Goal: Navigation & Orientation: Find specific page/section

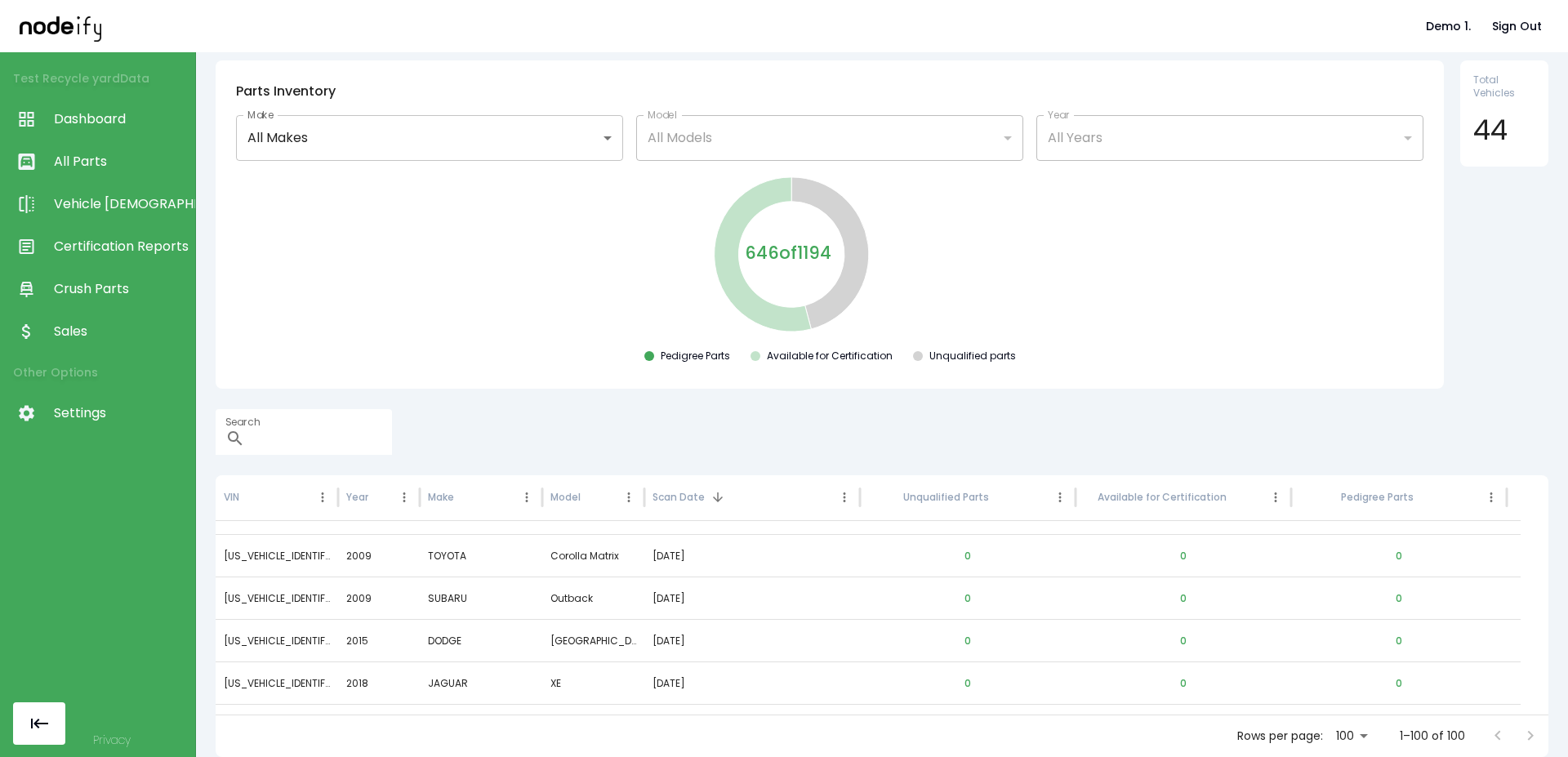
scroll to position [1952, 0]
click at [81, 324] on span "Sales" at bounding box center [120, 331] width 133 height 20
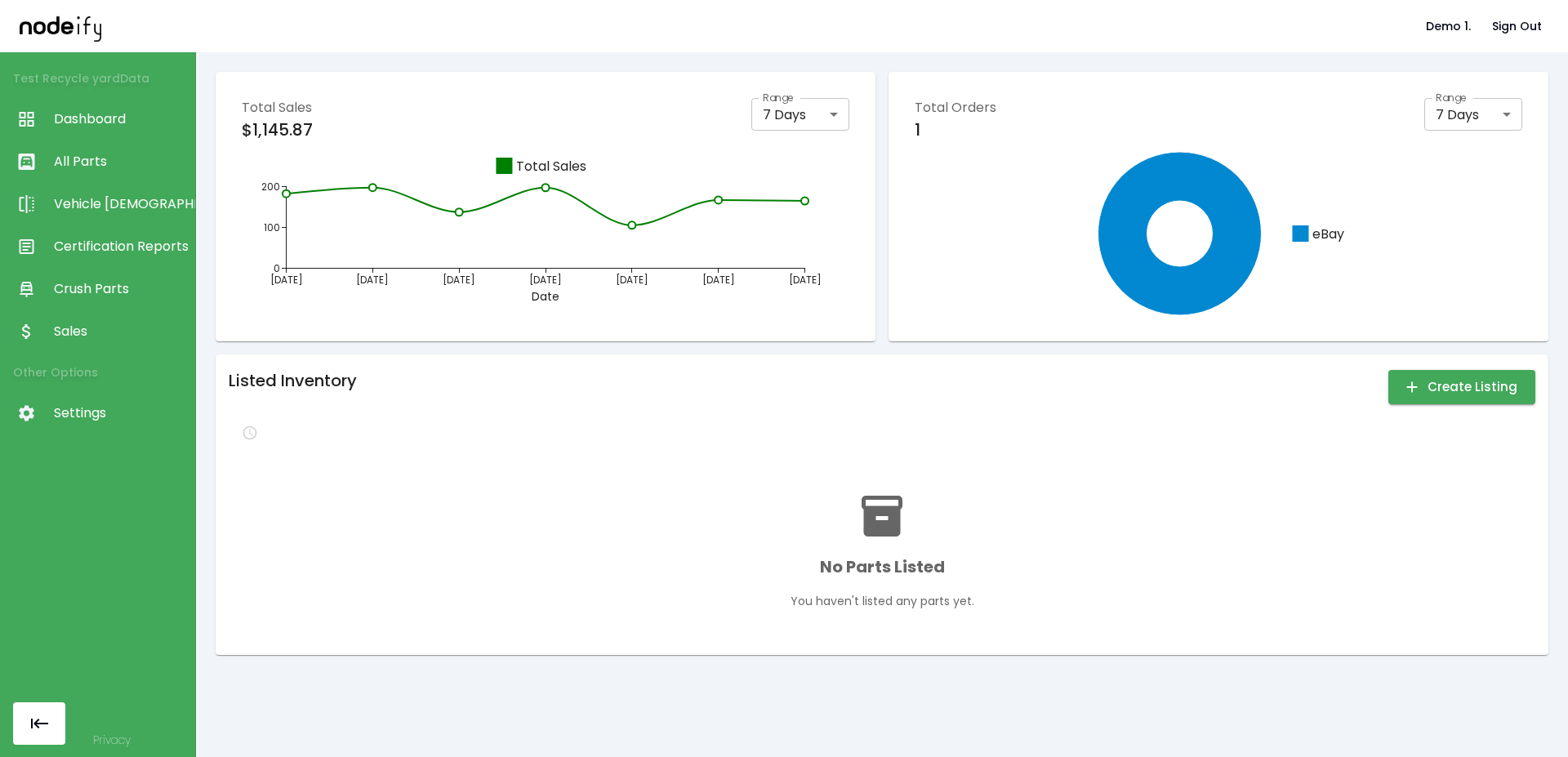
click at [95, 287] on span "Crush Parts" at bounding box center [120, 289] width 133 height 20
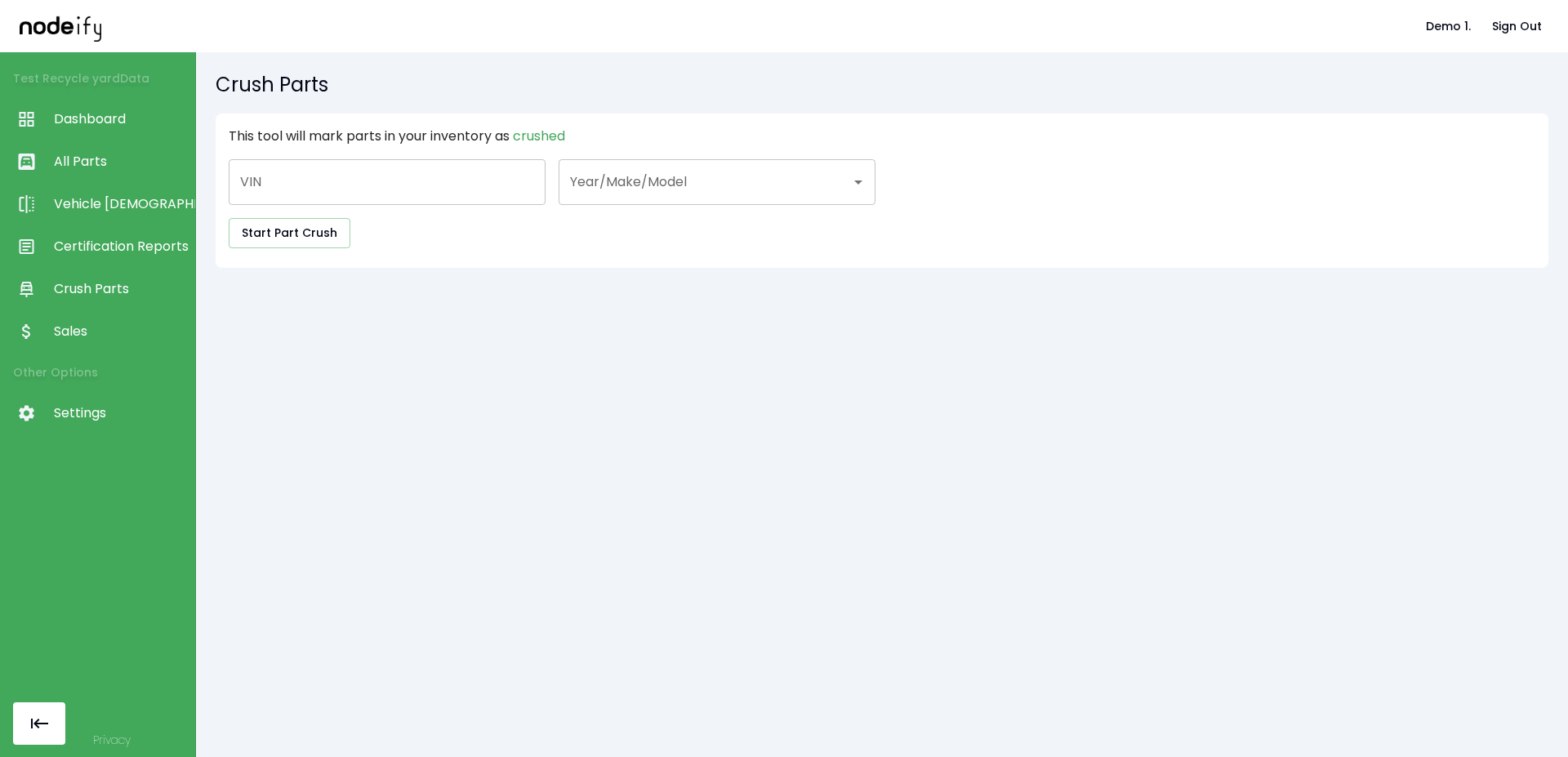
click at [117, 242] on span "Certification Reports" at bounding box center [120, 246] width 133 height 20
click at [122, 198] on span "Vehicle [DEMOGRAPHIC_DATA]" at bounding box center [120, 204] width 133 height 20
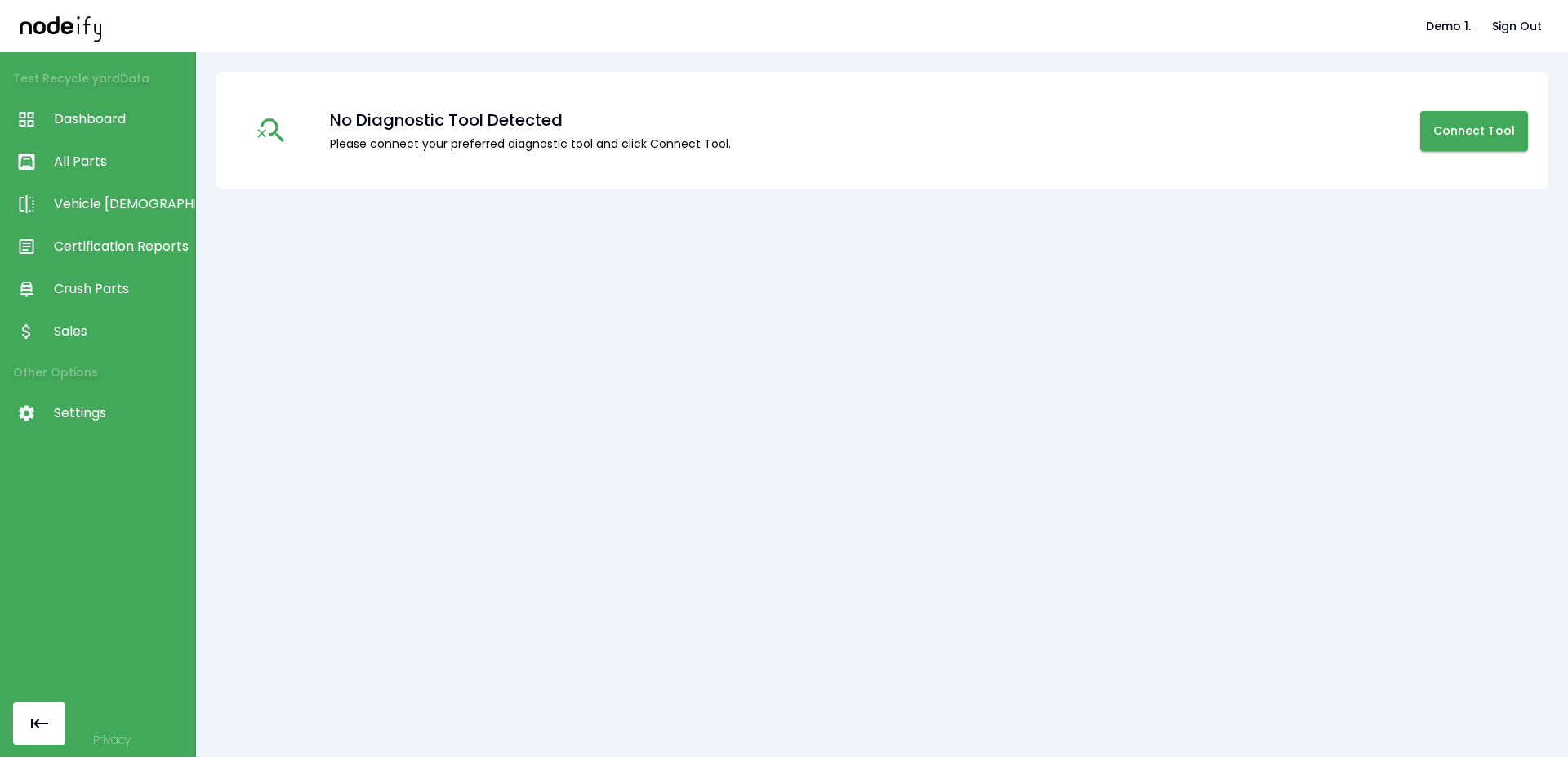
click at [108, 159] on span "All Parts" at bounding box center [120, 161] width 133 height 20
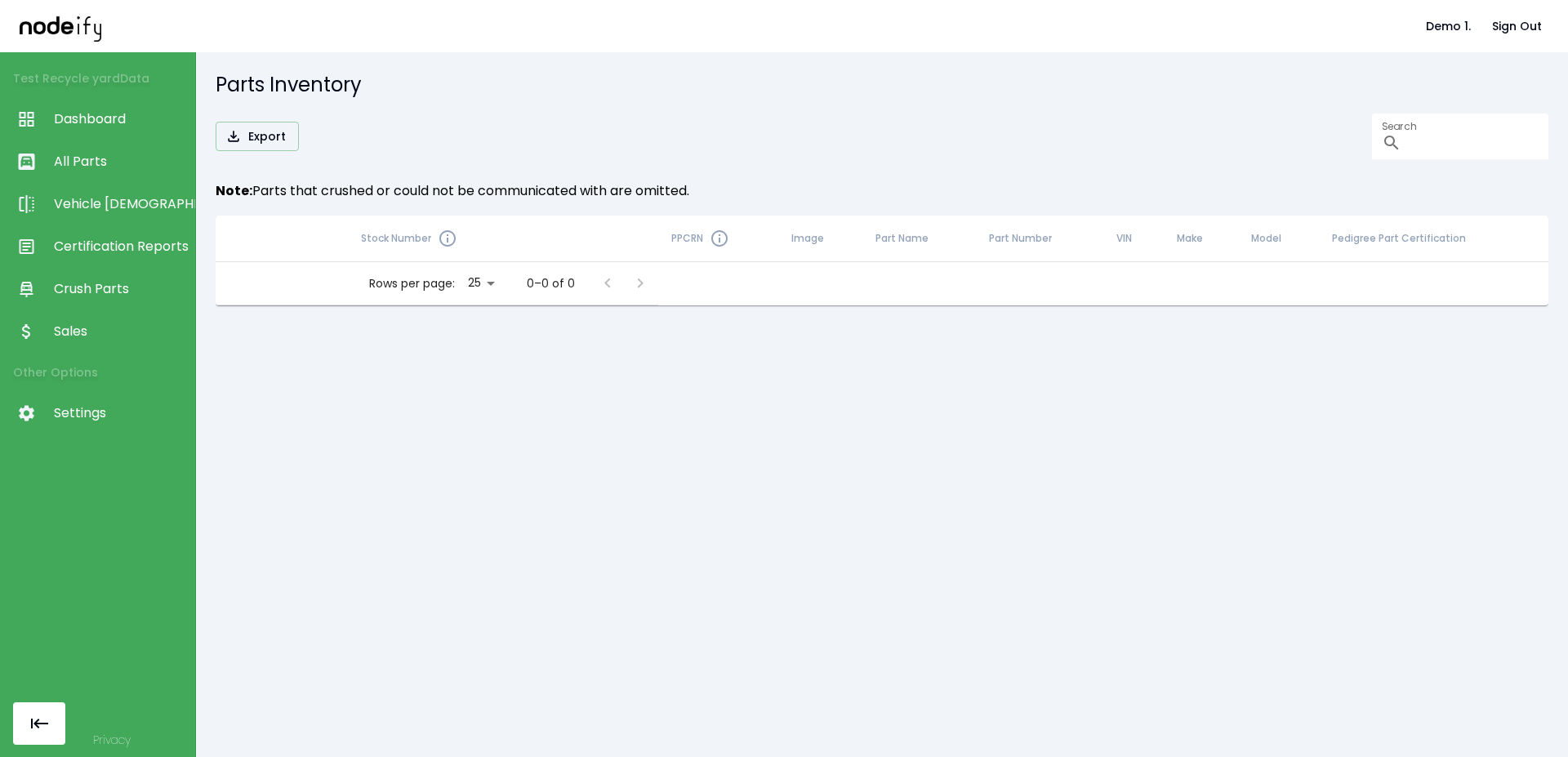
click at [101, 114] on span "Dashboard" at bounding box center [120, 119] width 133 height 20
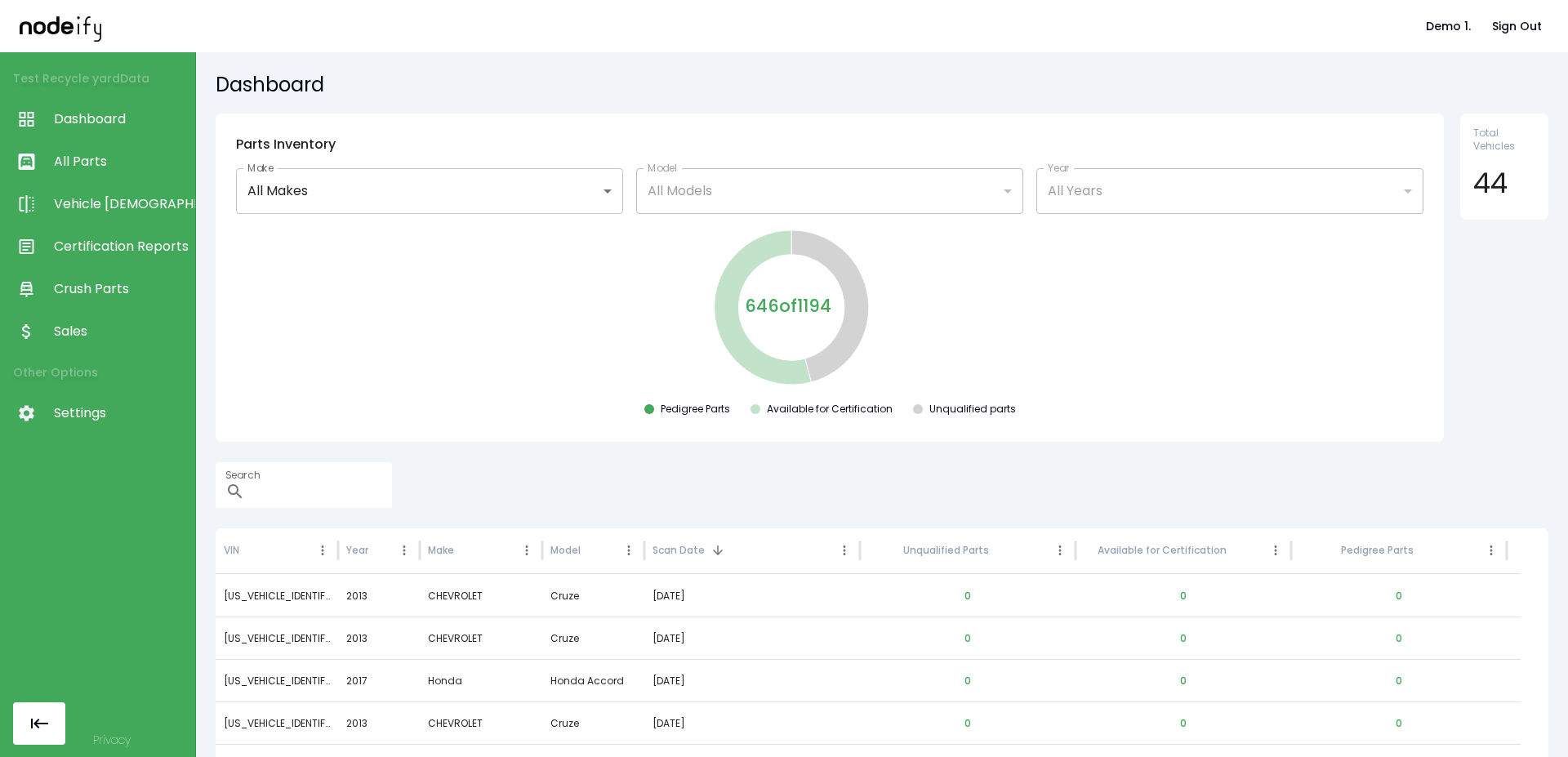
click at [73, 412] on span "Settings" at bounding box center [120, 412] width 133 height 20
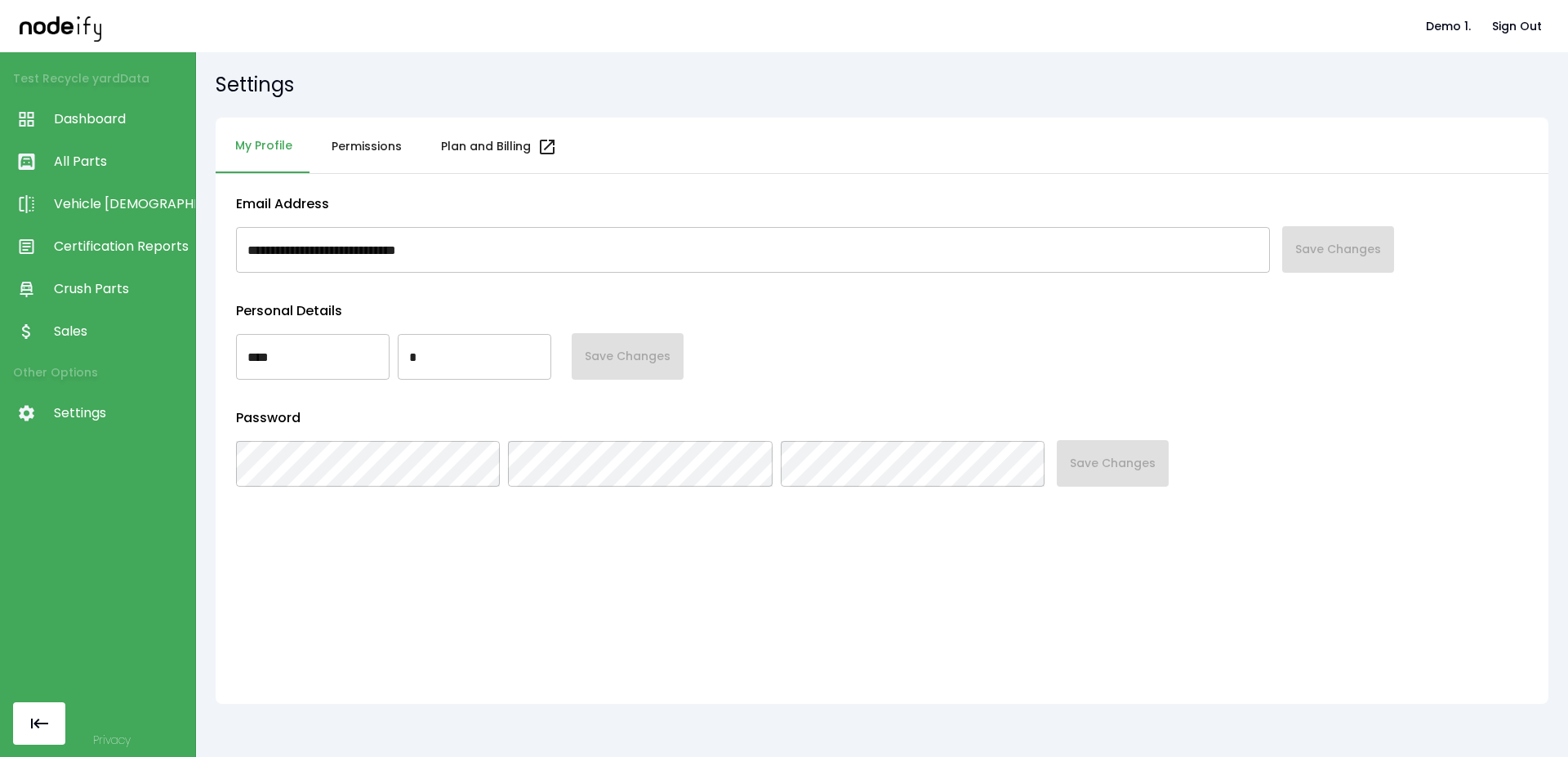
click at [106, 106] on link "Dashboard" at bounding box center [97, 119] width 195 height 42
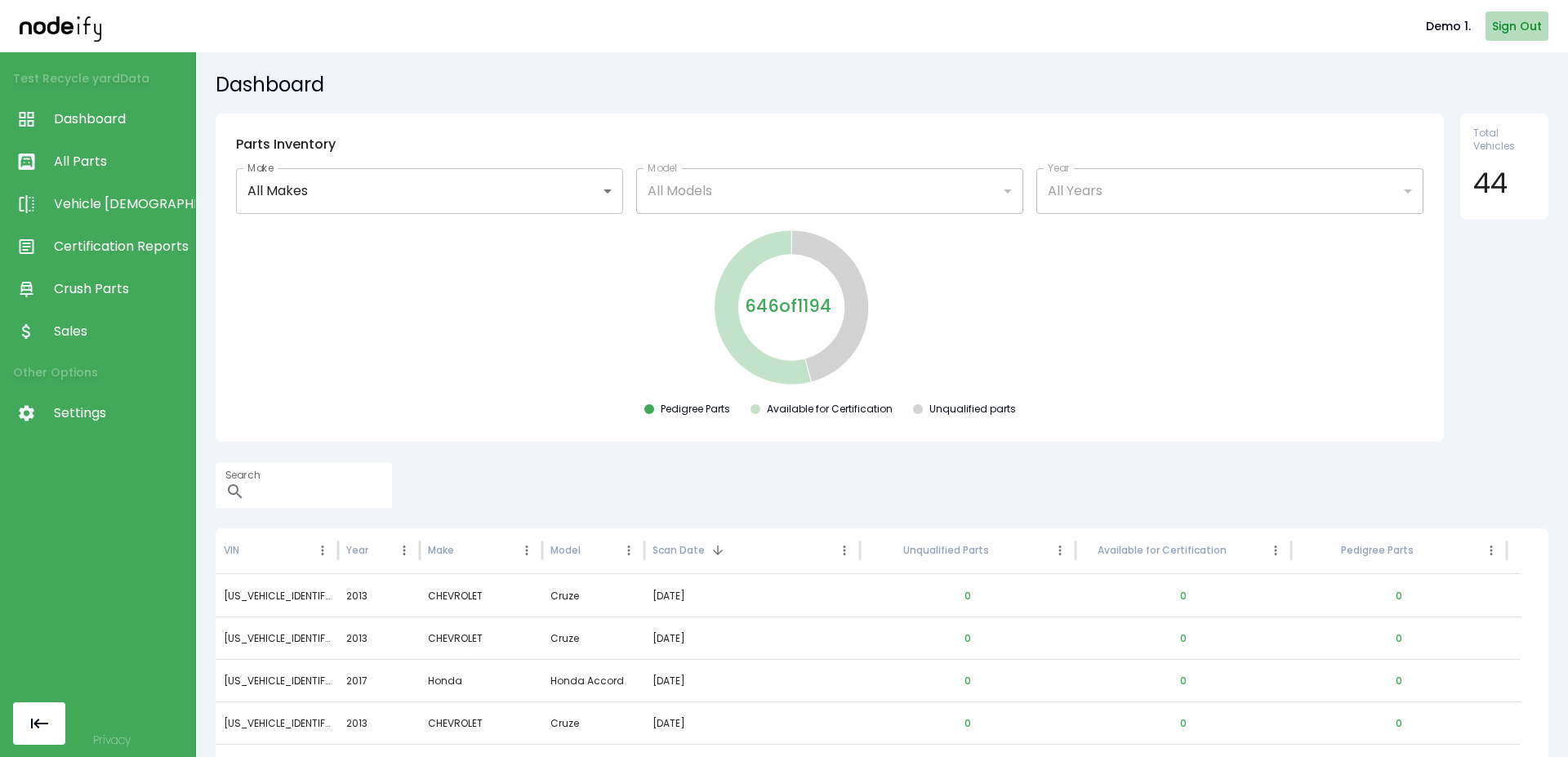
click at [1511, 25] on button "Sign Out" at bounding box center [1516, 26] width 63 height 30
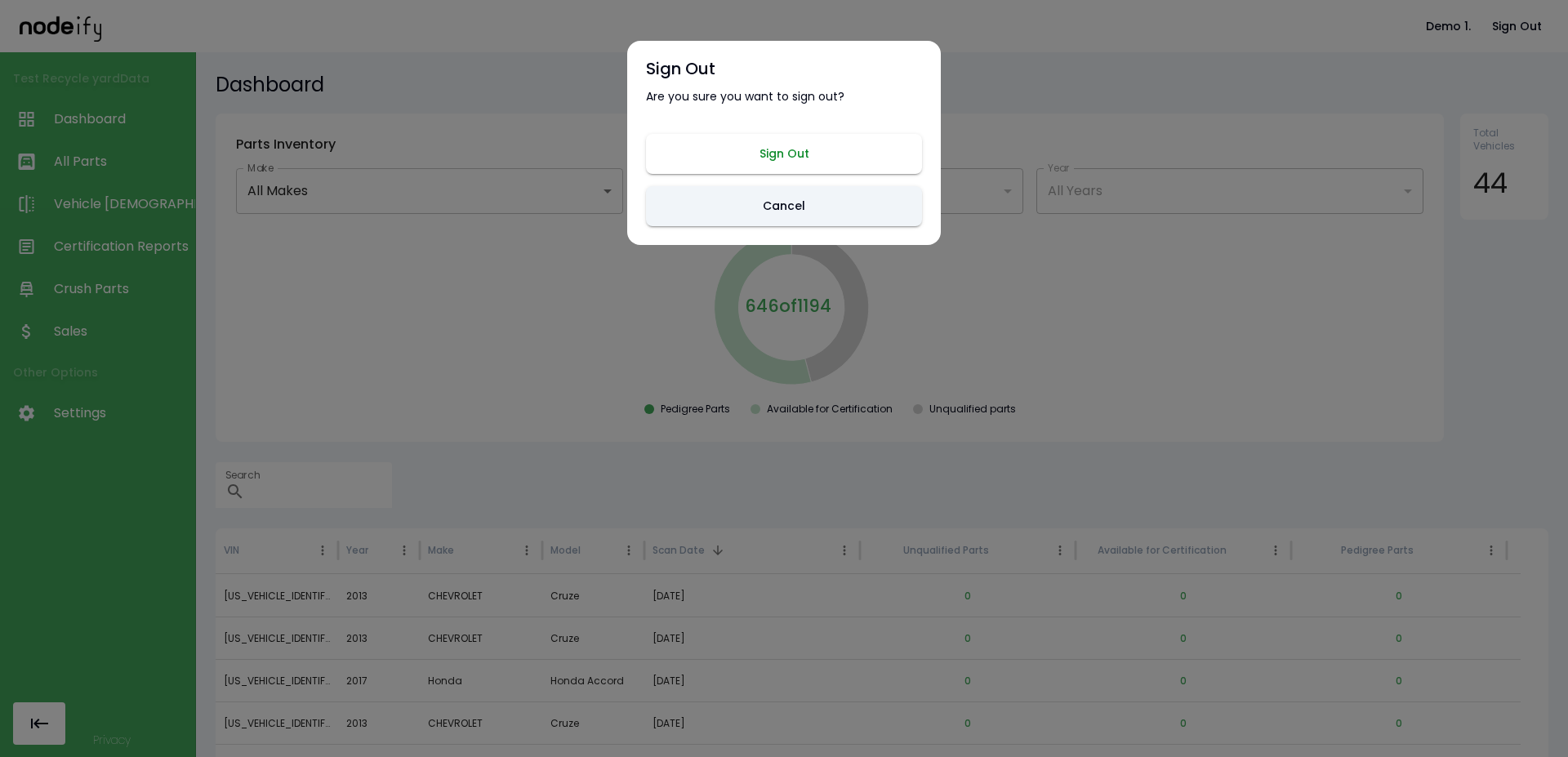
click at [801, 140] on button "Sign Out" at bounding box center [784, 154] width 276 height 40
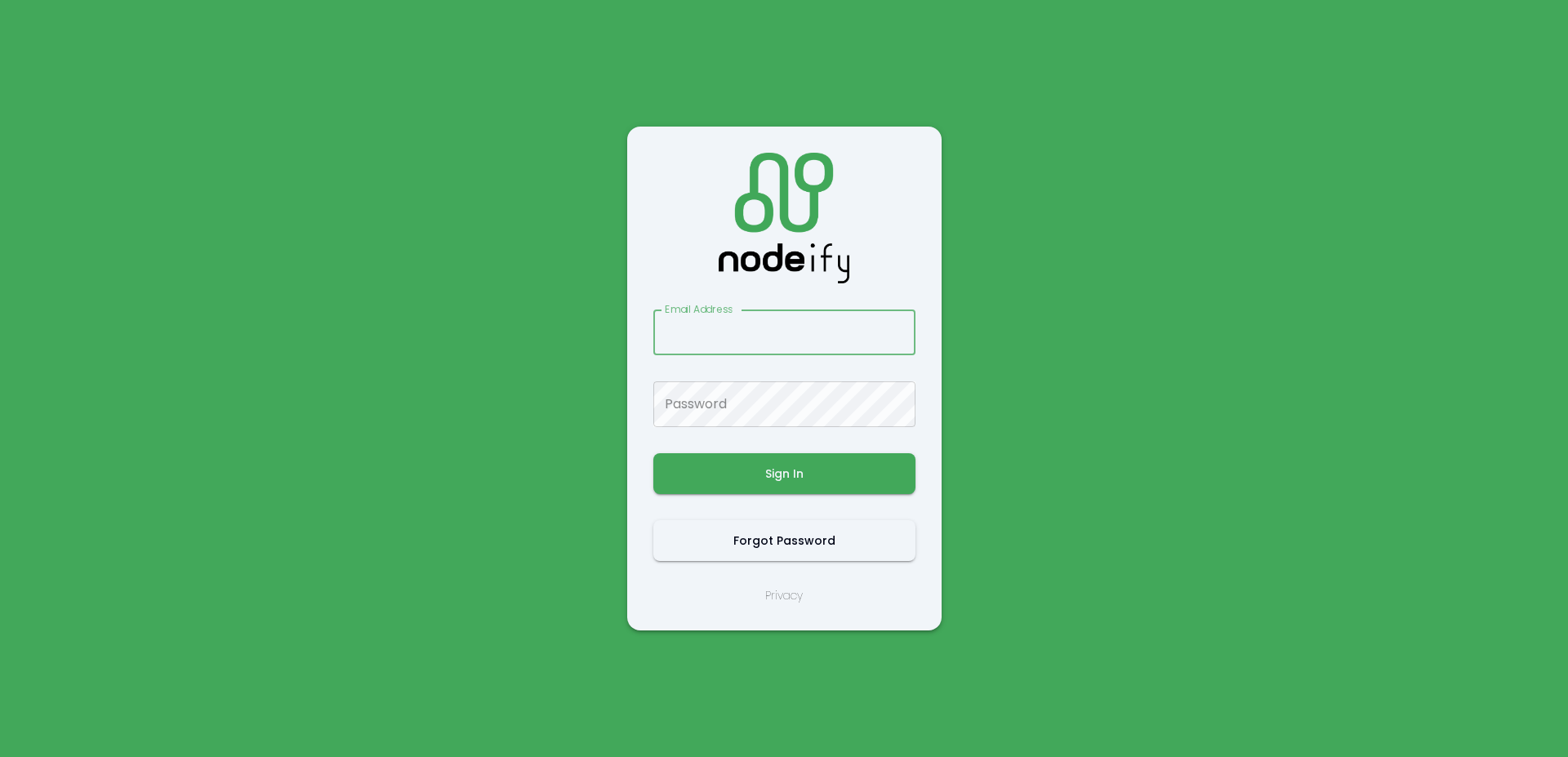
click at [553, 297] on main "Email Address Email Address Password Password Sign In Forgot Password Privacy" at bounding box center [784, 378] width 980 height 757
click at [514, 251] on main "Email Address Email Address Password Password Sign In Forgot Password Privacy" at bounding box center [784, 378] width 980 height 757
click at [743, 334] on input "Email Address" at bounding box center [784, 332] width 262 height 45
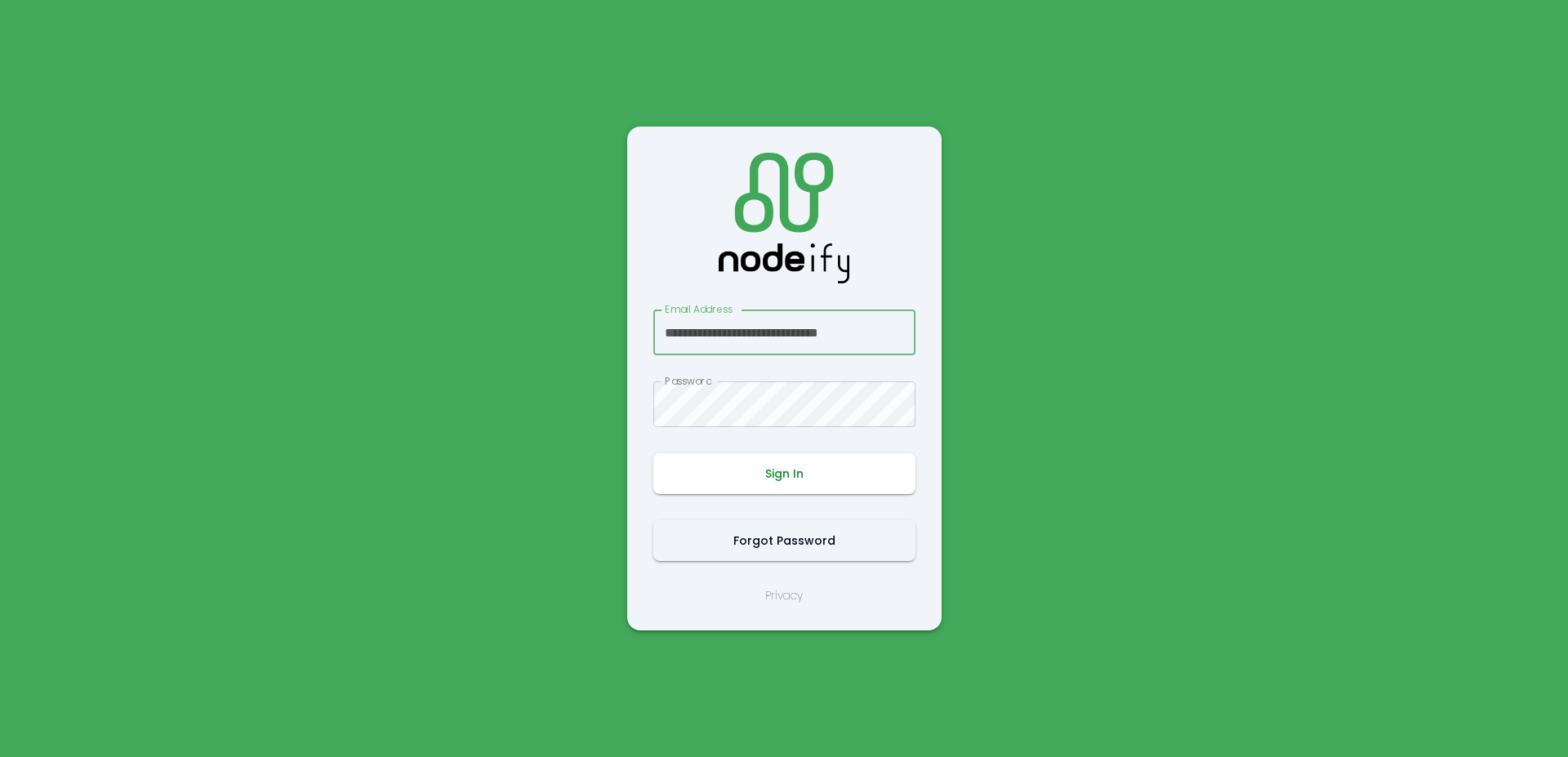
scroll to position [0, 9]
type input "**********"
click at [755, 468] on button "Sign In" at bounding box center [784, 473] width 262 height 41
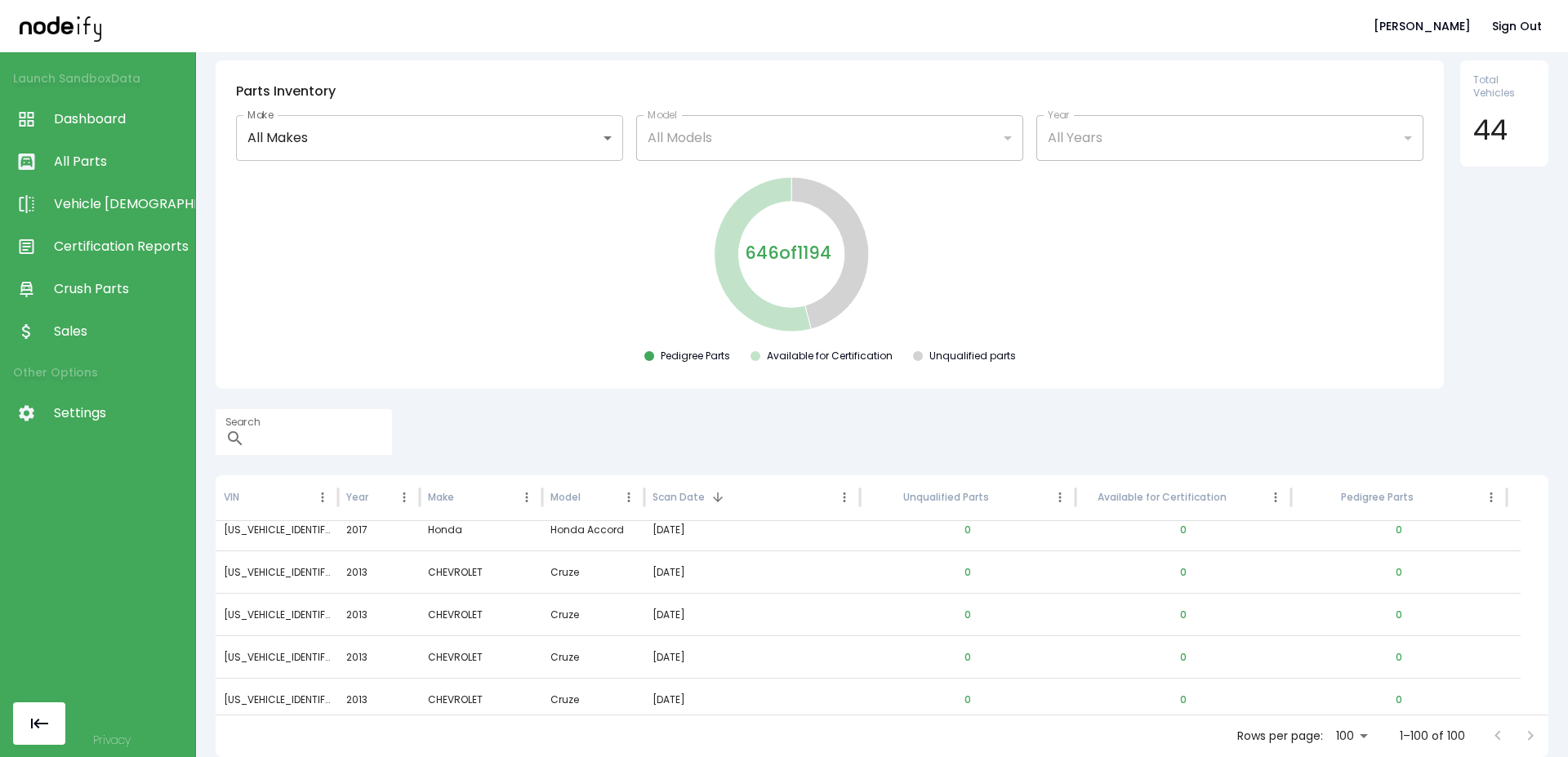
click at [609, 422] on div "Search ​" at bounding box center [882, 431] width 1333 height 45
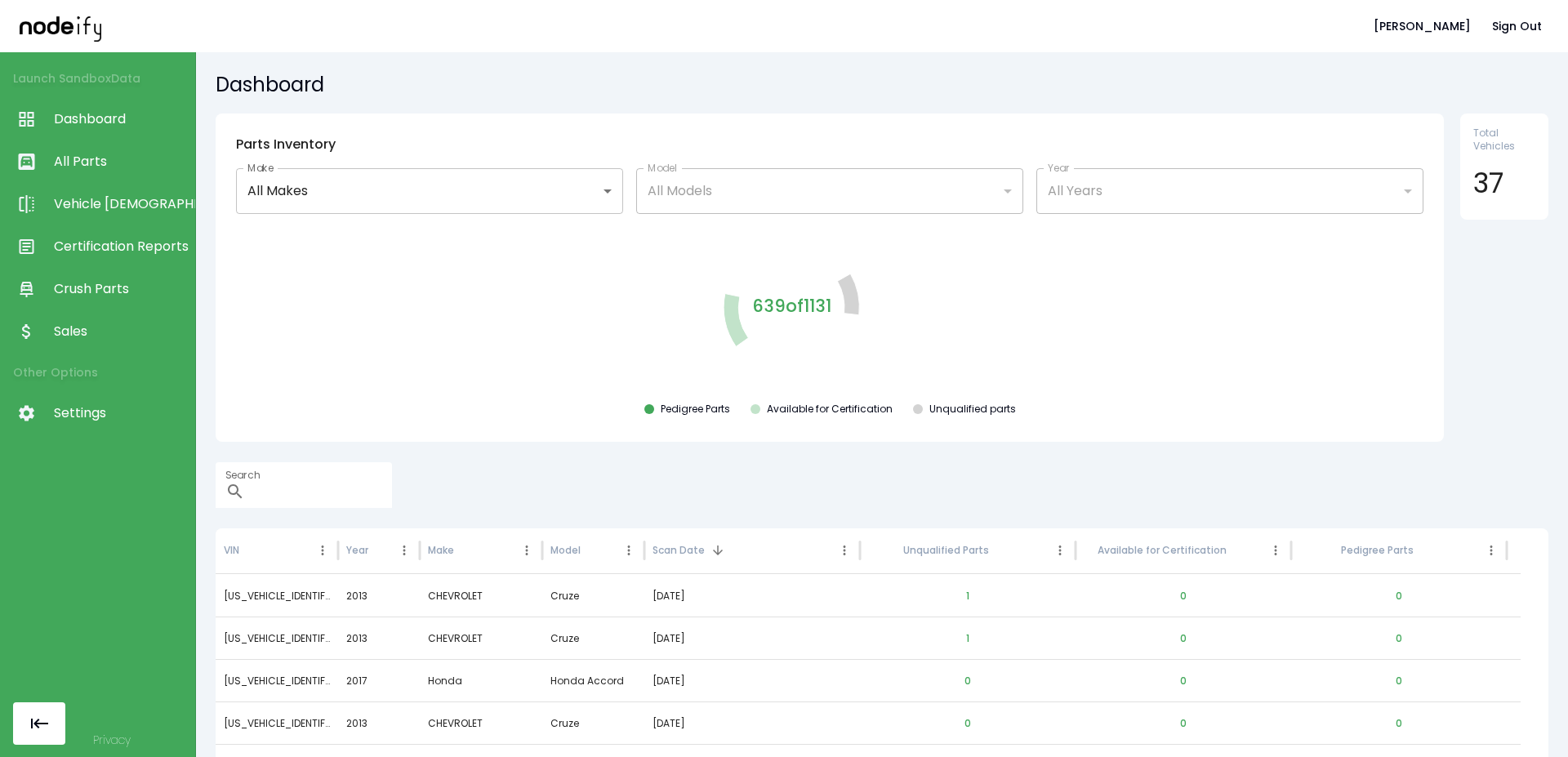
scroll to position [53, 0]
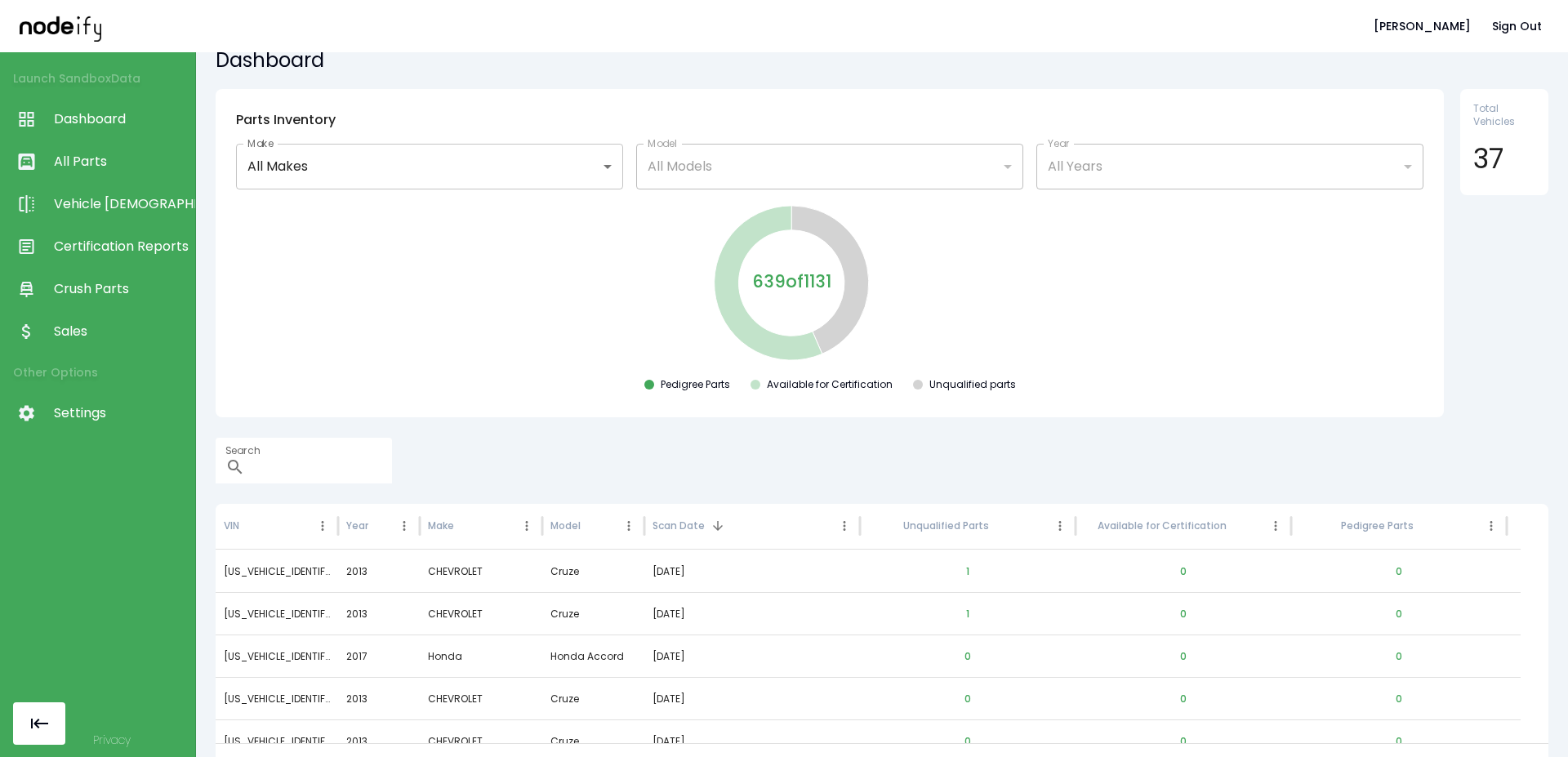
scroll to position [53, 0]
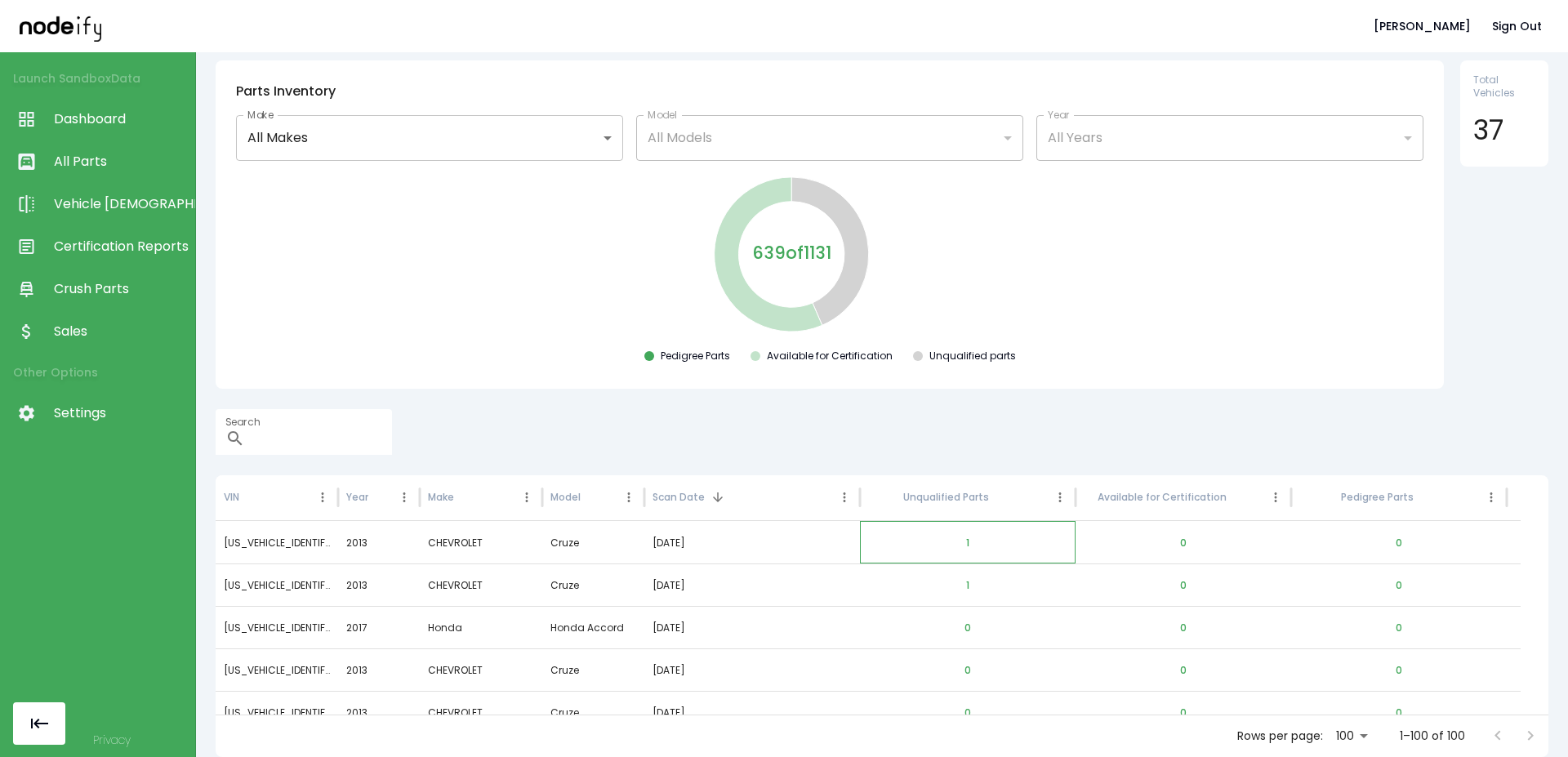
click at [986, 539] on div "1" at bounding box center [968, 542] width 215 height 42
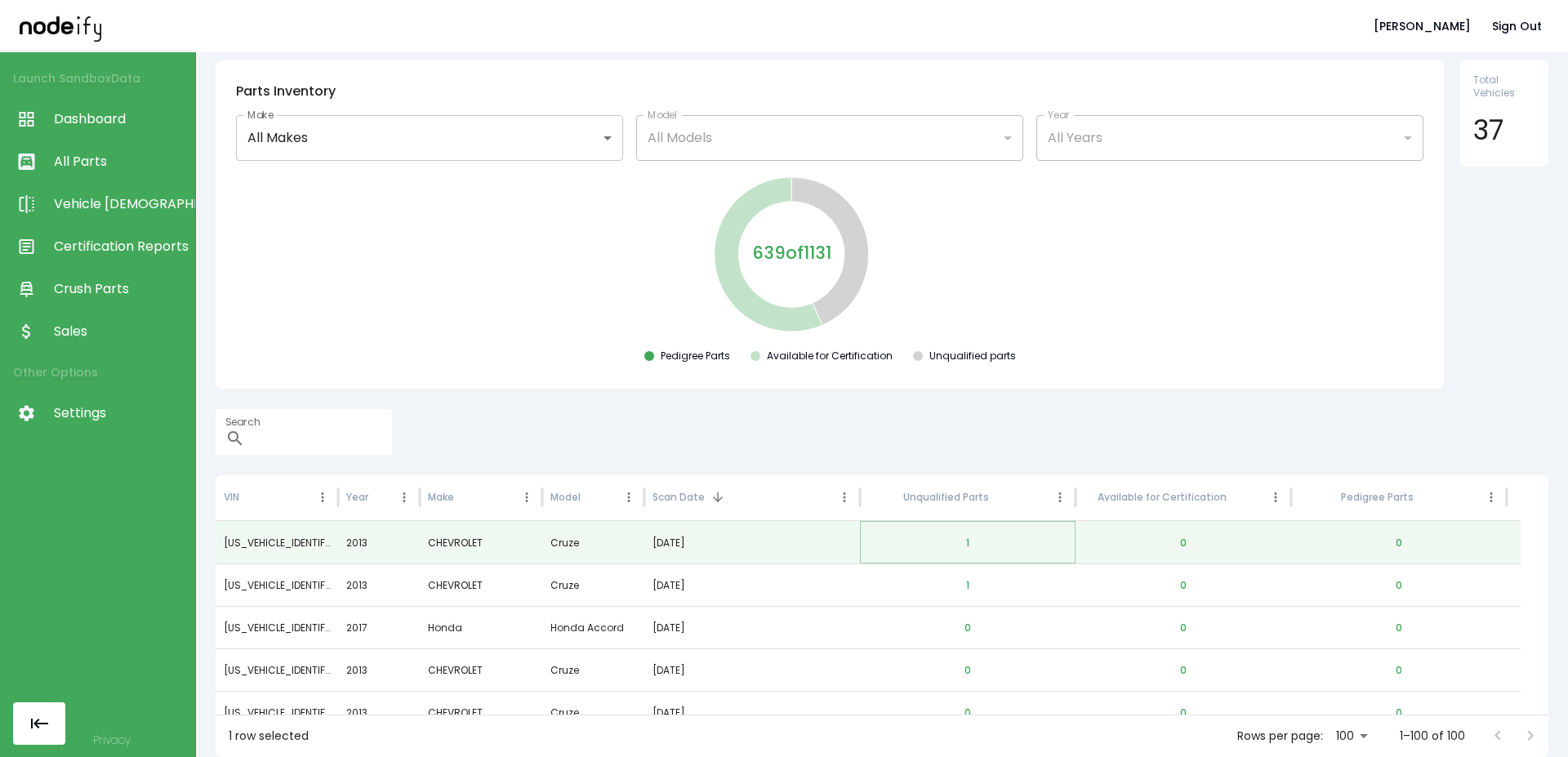
click at [973, 542] on button "1" at bounding box center [967, 543] width 29 height 40
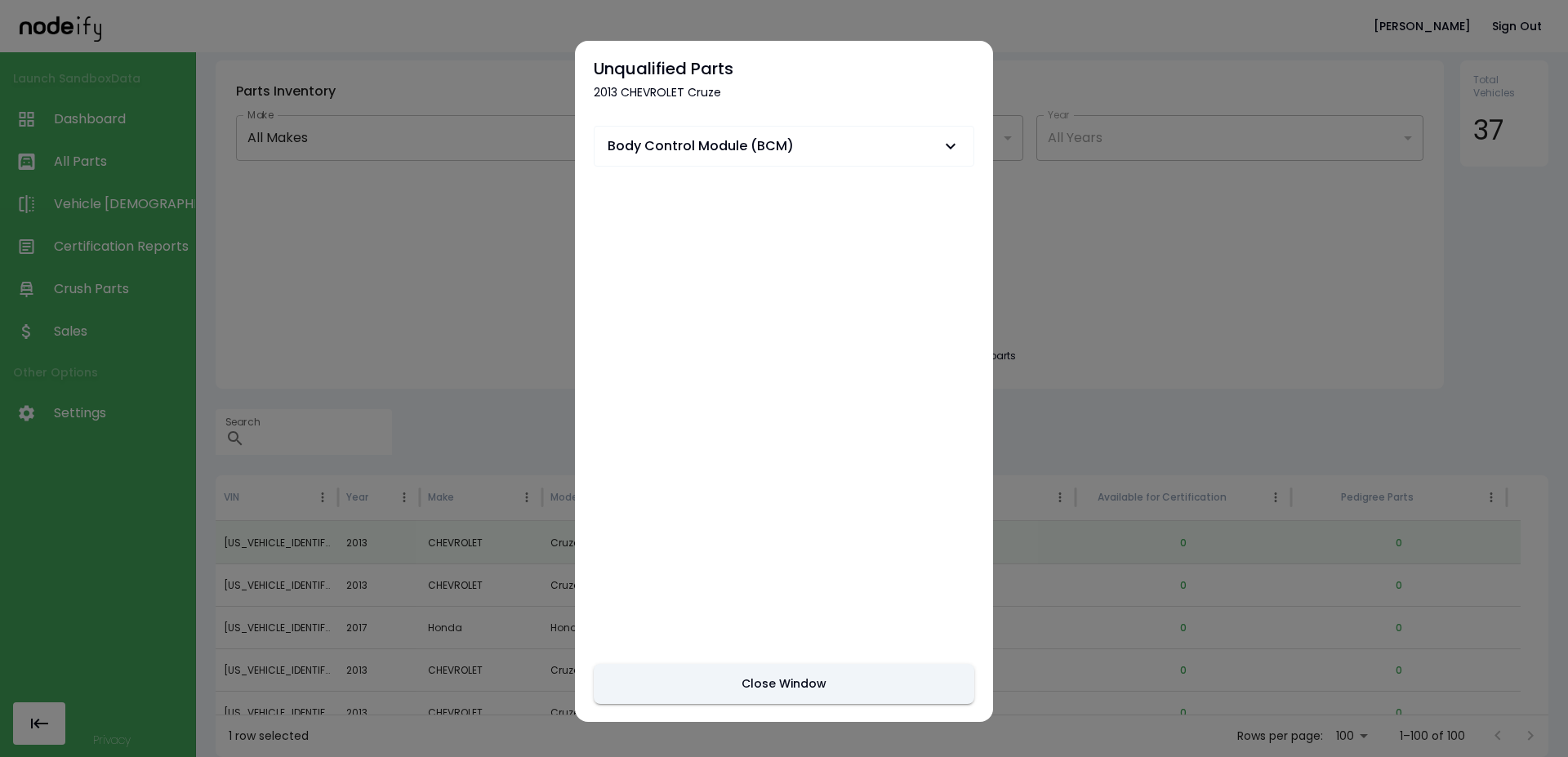
click at [839, 143] on span "Body Control Module (BCM)" at bounding box center [774, 145] width 333 height 20
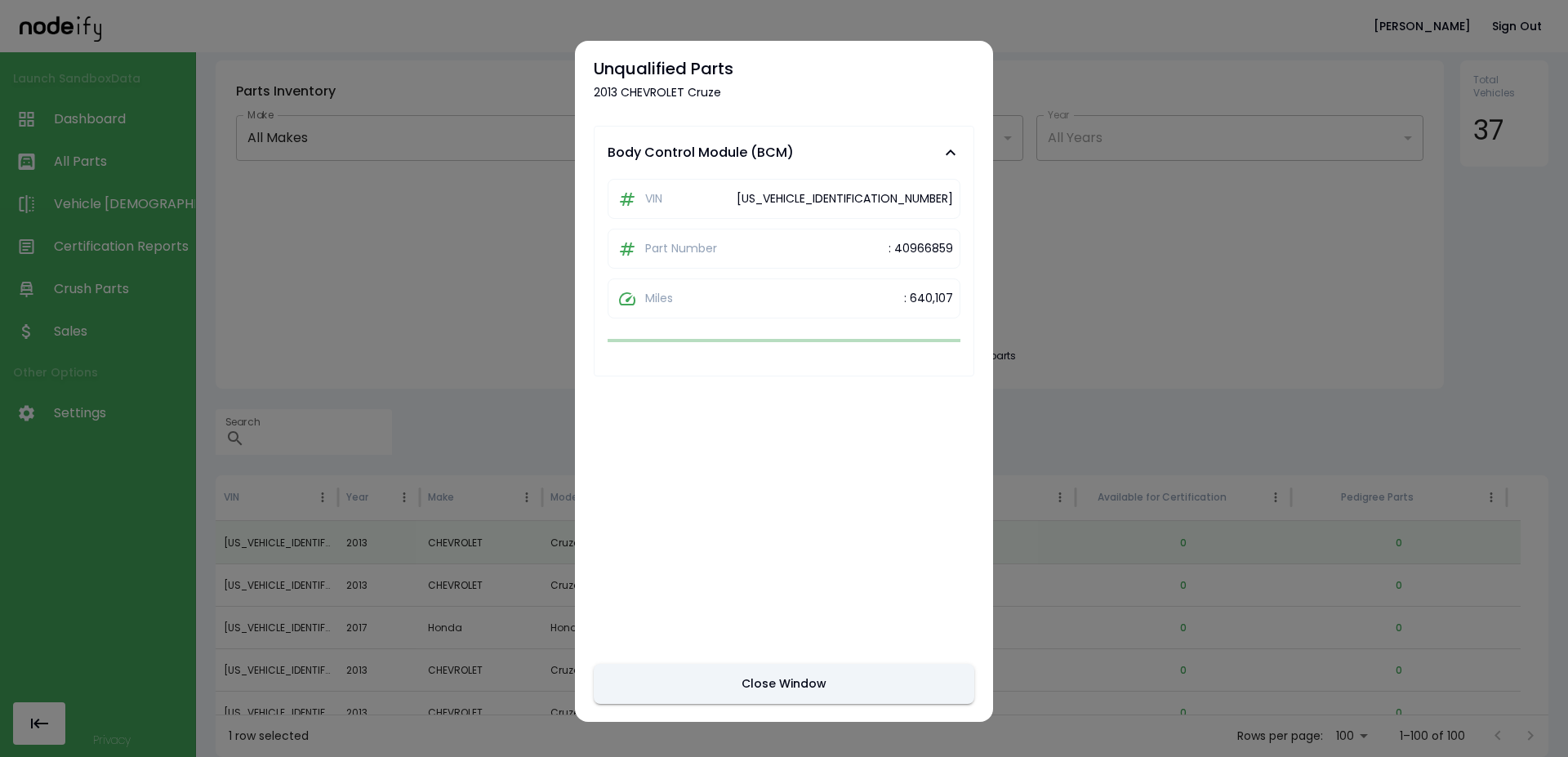
click at [524, 390] on div at bounding box center [784, 378] width 1568 height 757
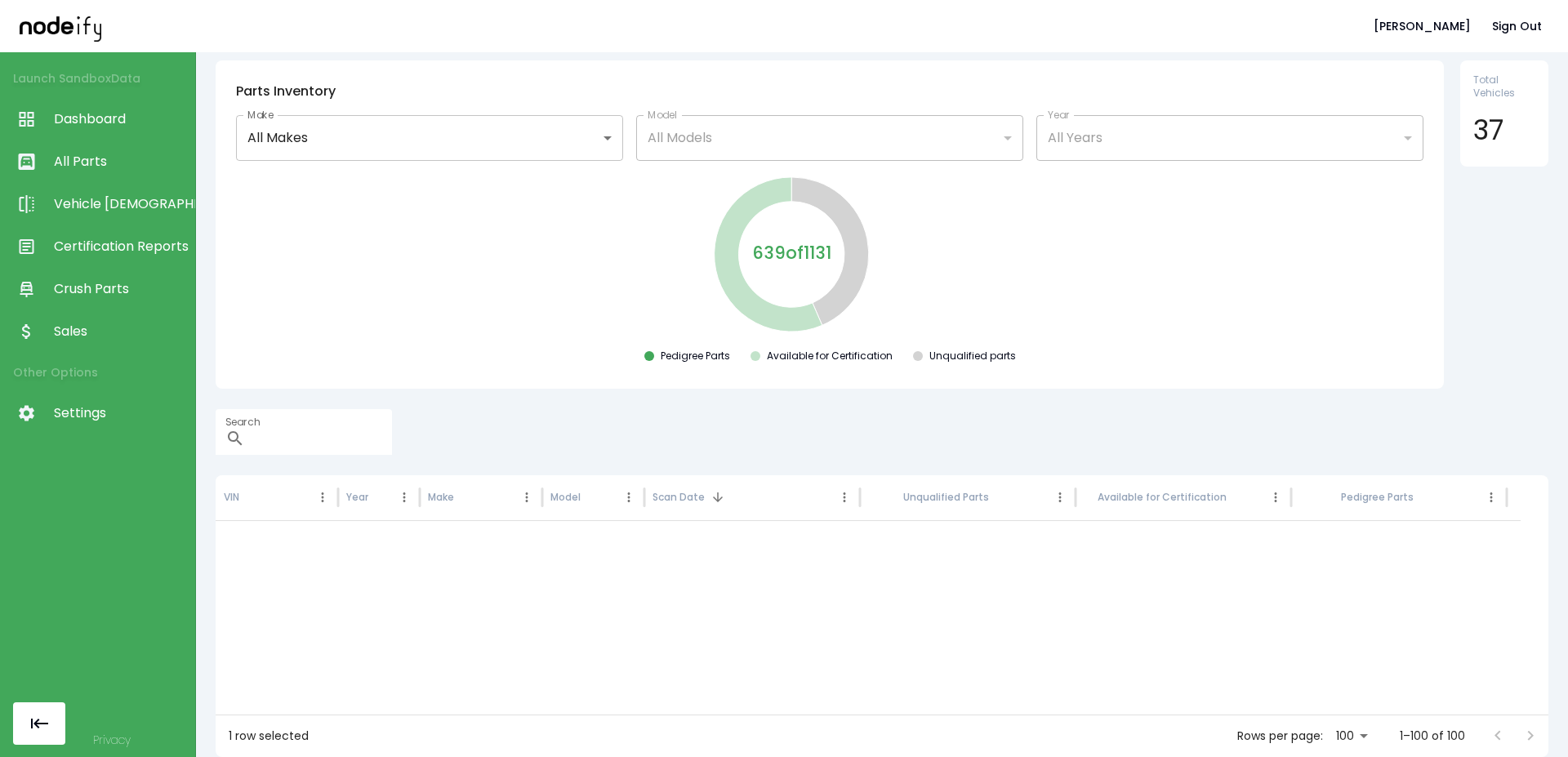
scroll to position [782, 0]
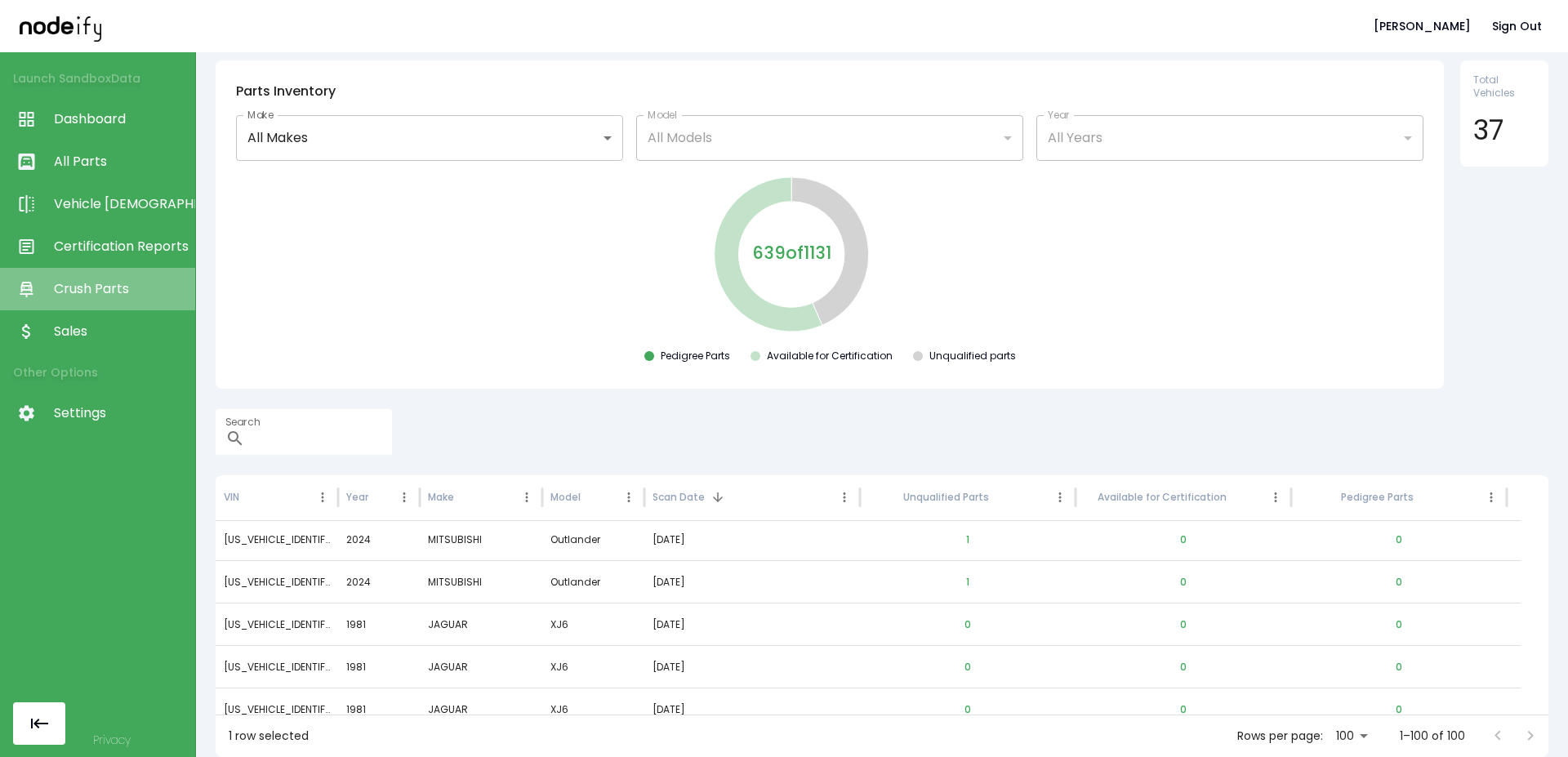
click at [120, 300] on link "Crush Parts" at bounding box center [97, 289] width 195 height 42
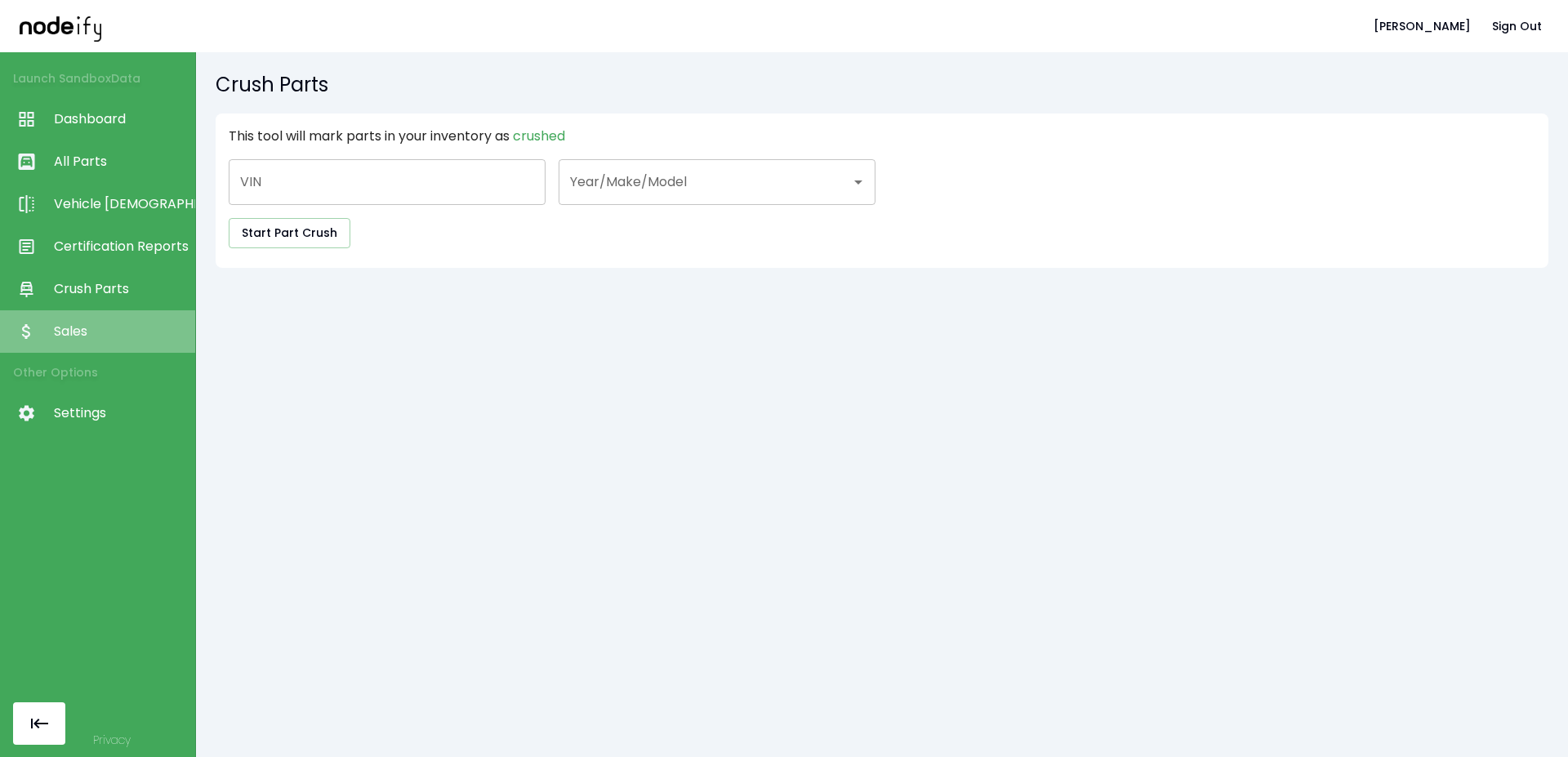
click at [110, 328] on span "Sales" at bounding box center [120, 331] width 133 height 20
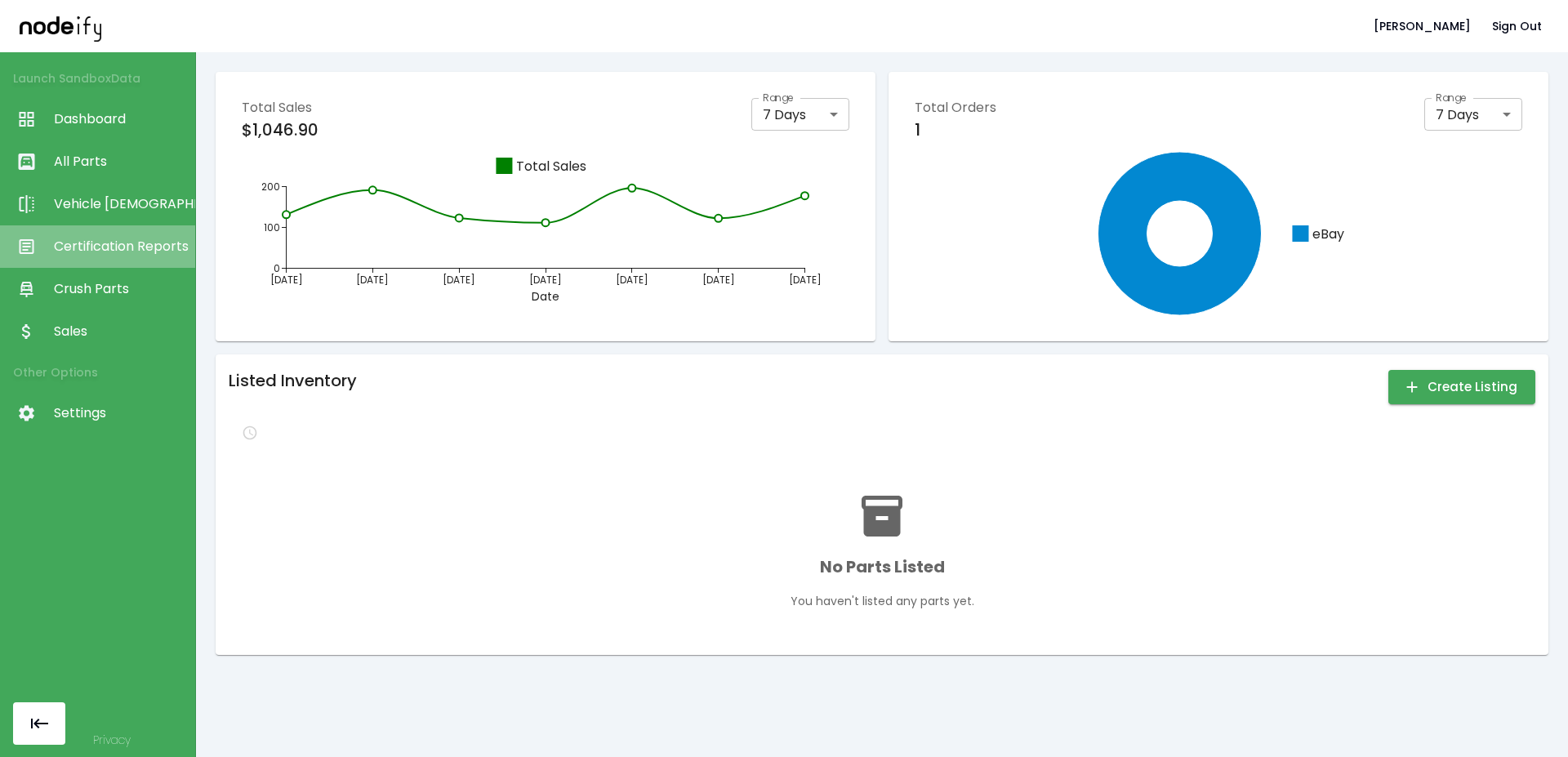
click at [113, 241] on span "Certification Reports" at bounding box center [120, 246] width 133 height 20
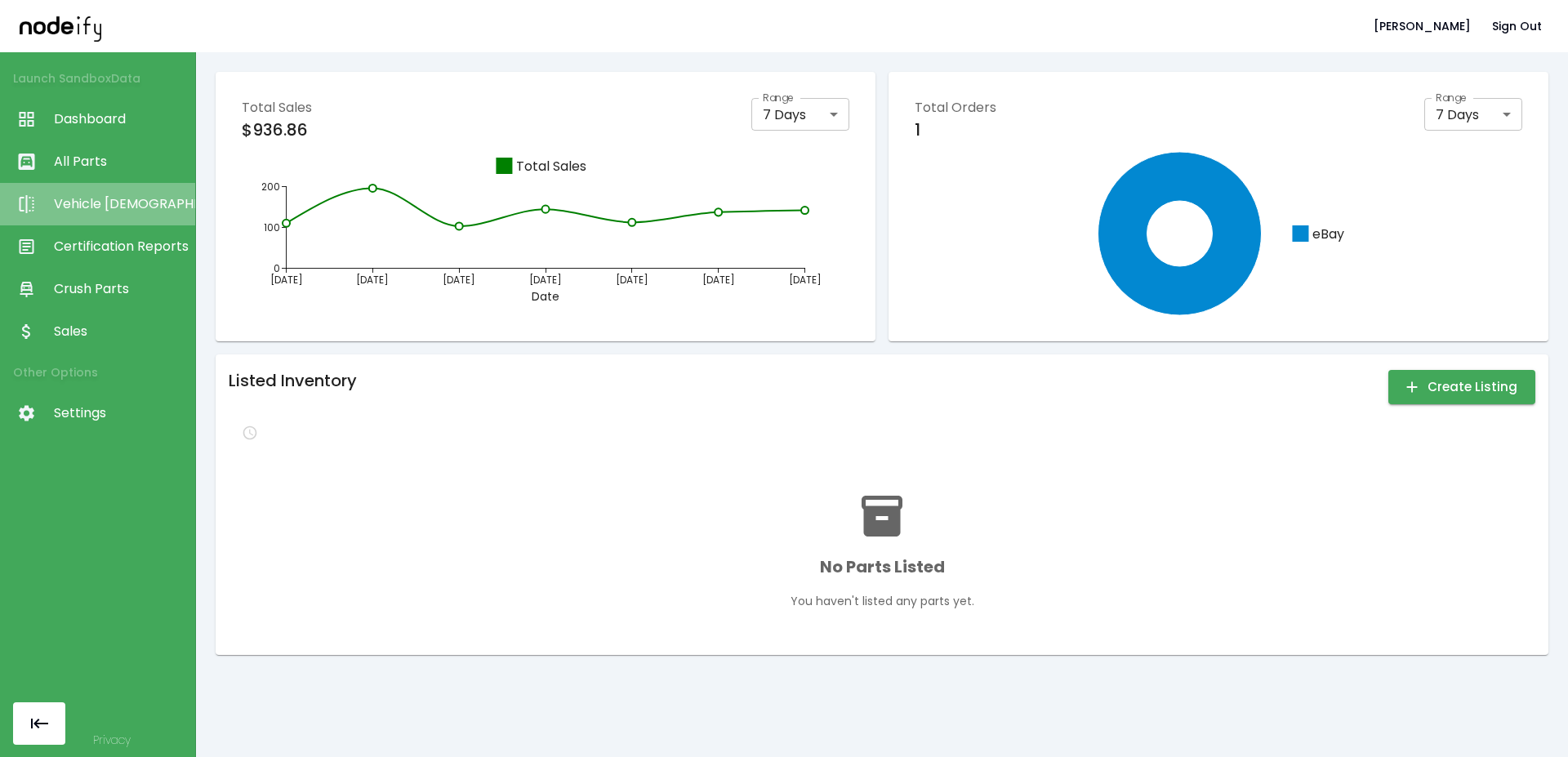
click at [118, 202] on span "Vehicle [DEMOGRAPHIC_DATA]" at bounding box center [120, 204] width 133 height 20
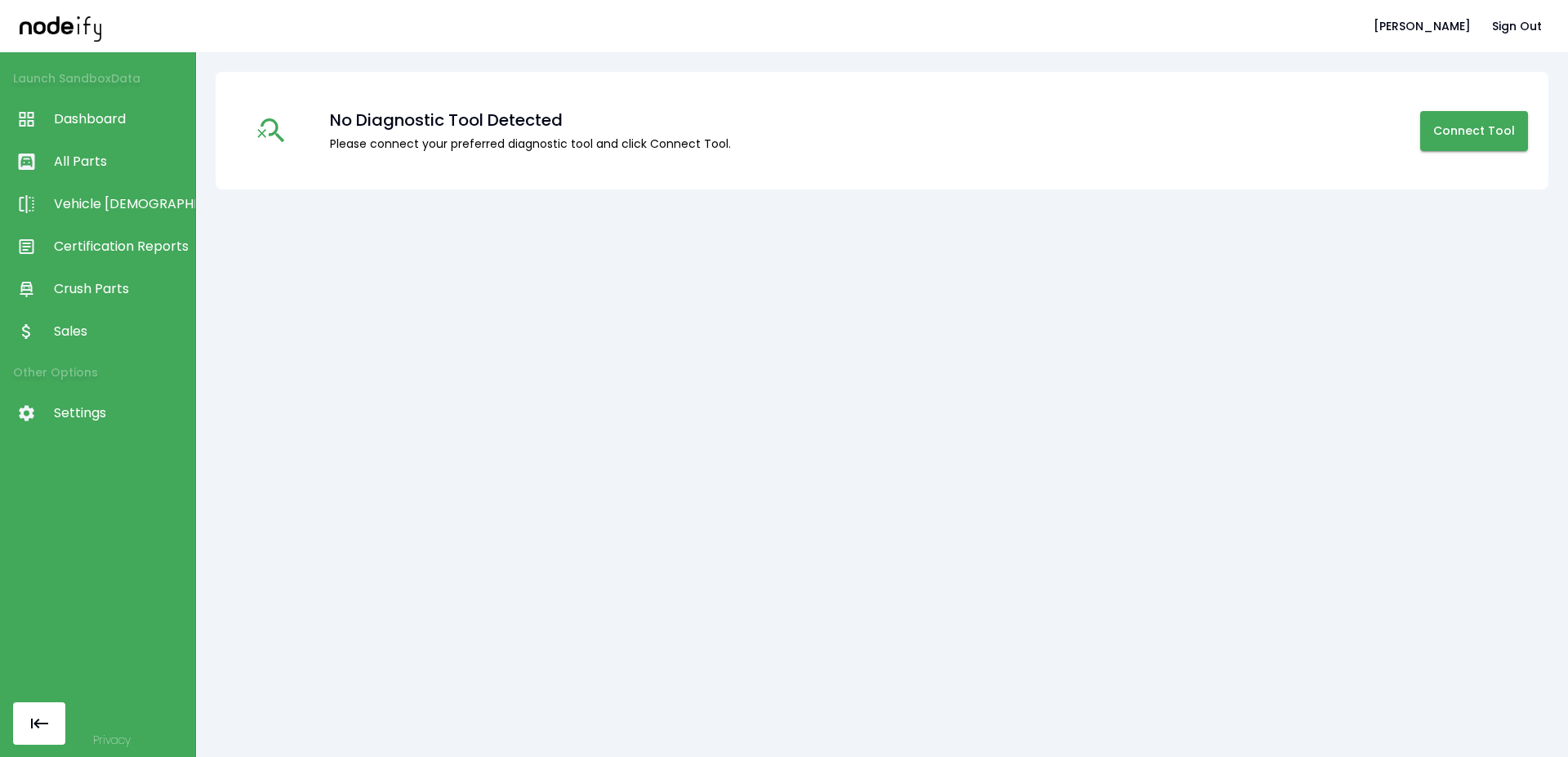
click at [120, 160] on span "All Parts" at bounding box center [120, 161] width 133 height 20
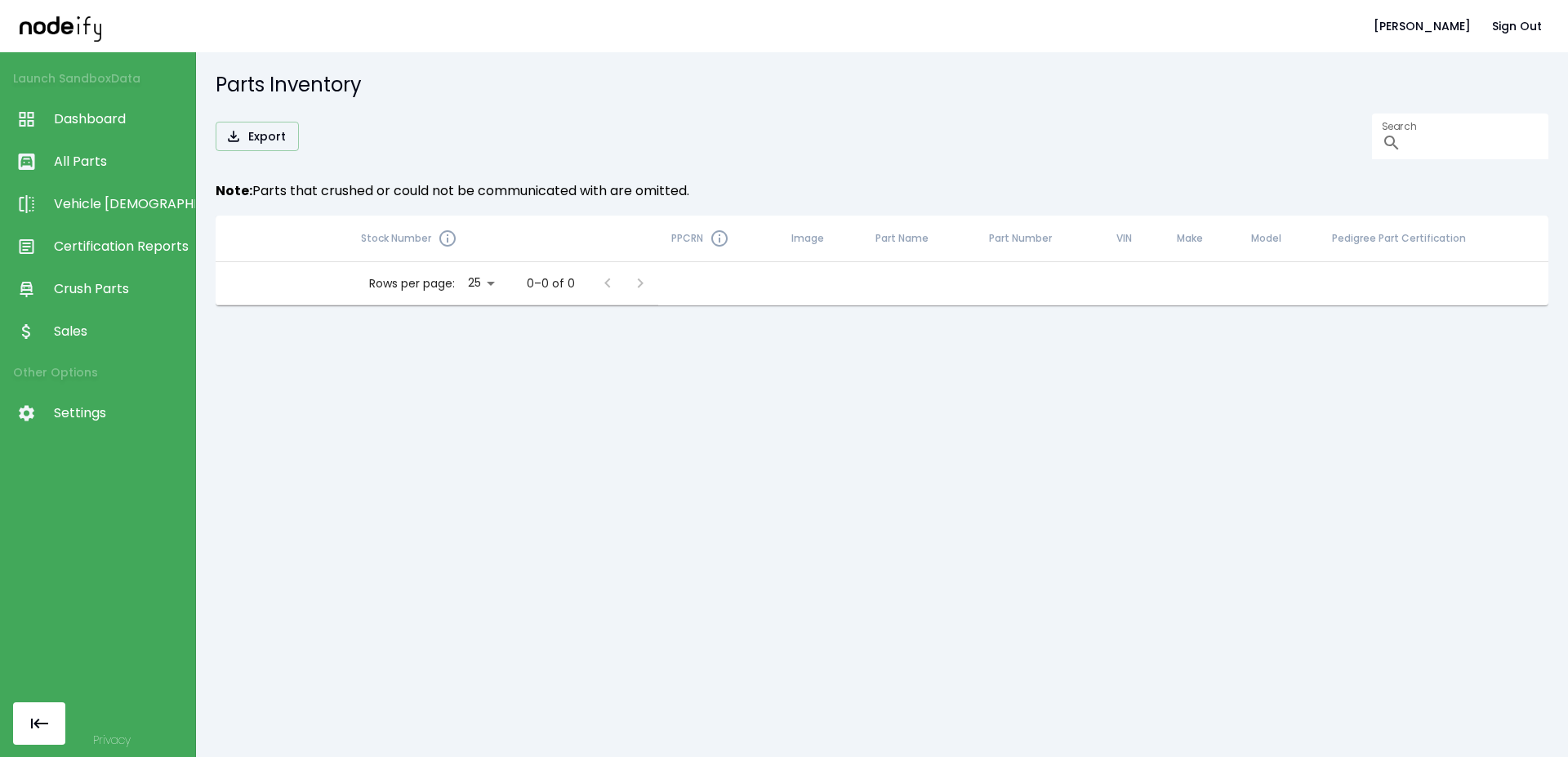
click at [111, 110] on span "Dashboard" at bounding box center [120, 119] width 133 height 20
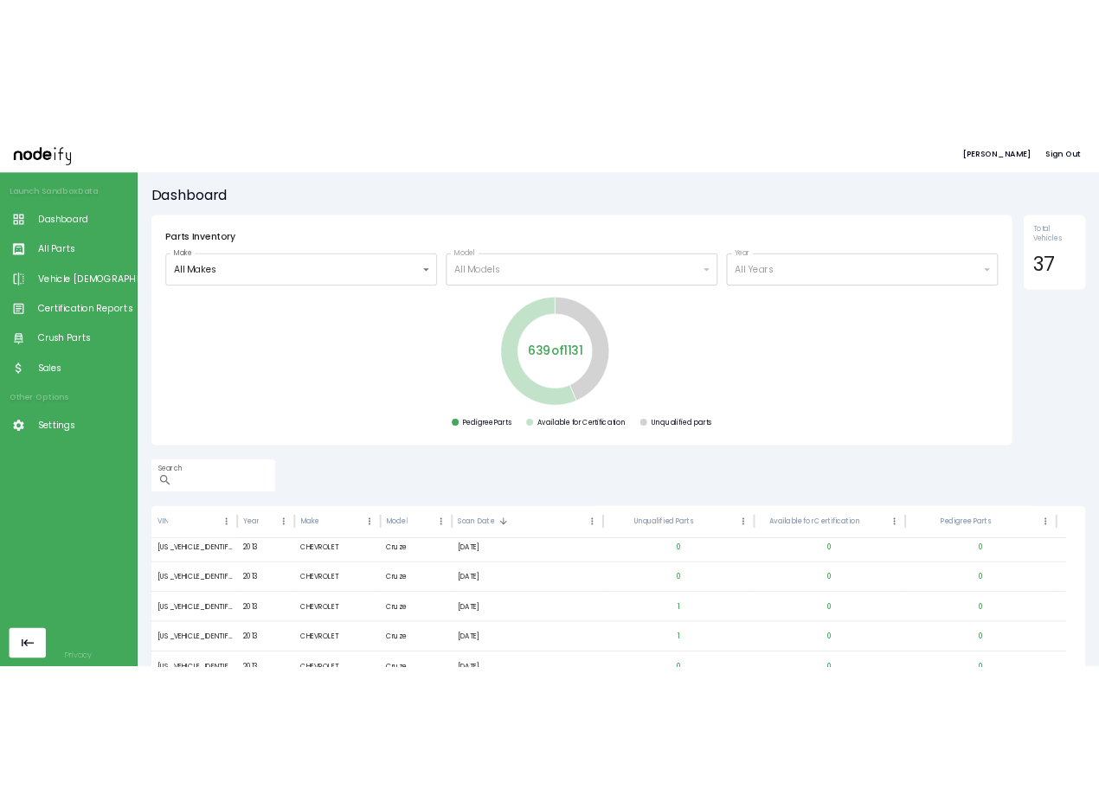
scroll to position [311, 0]
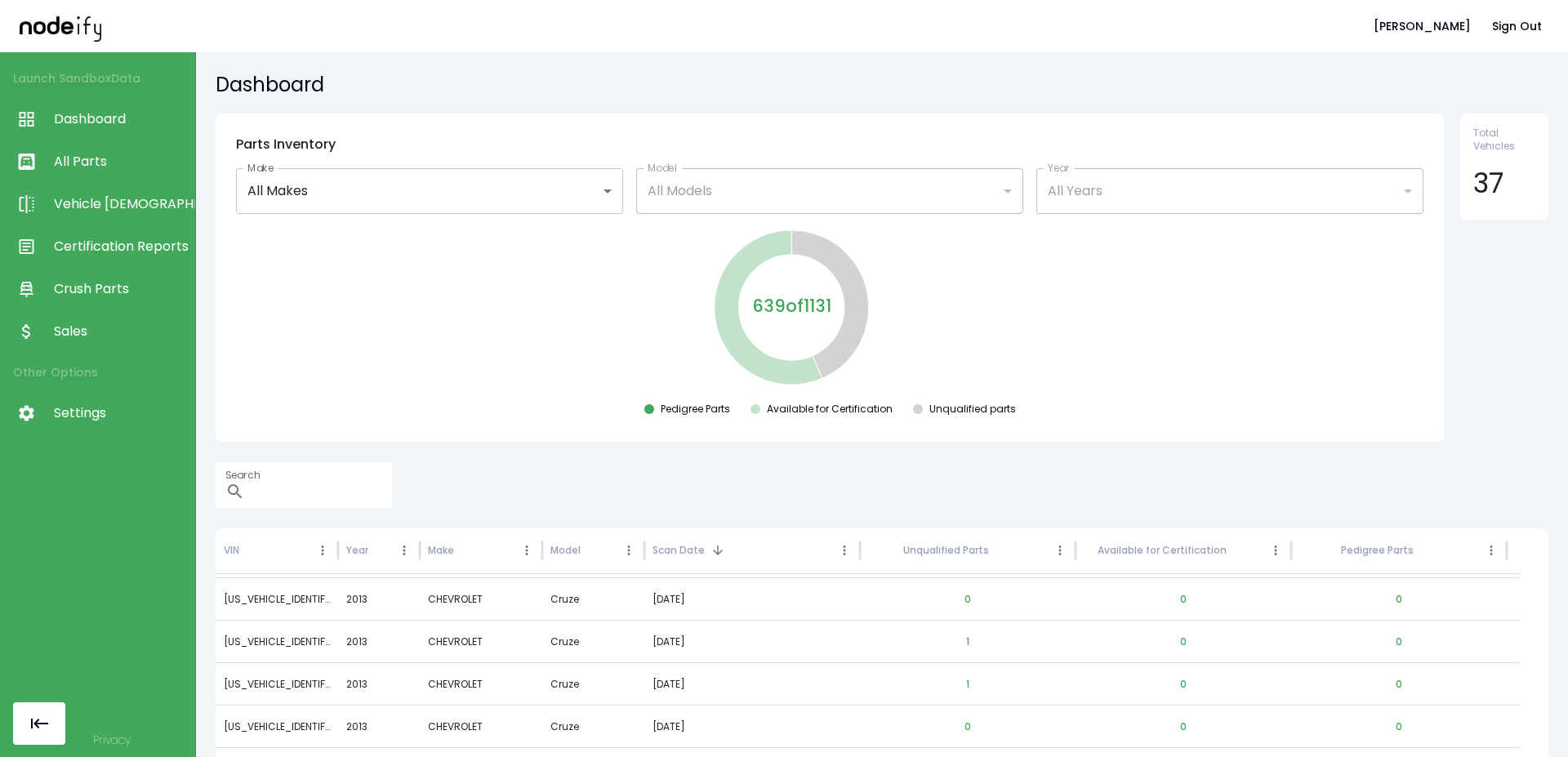
click at [101, 164] on span "All Parts" at bounding box center [120, 161] width 133 height 20
